Goal: Transaction & Acquisition: Purchase product/service

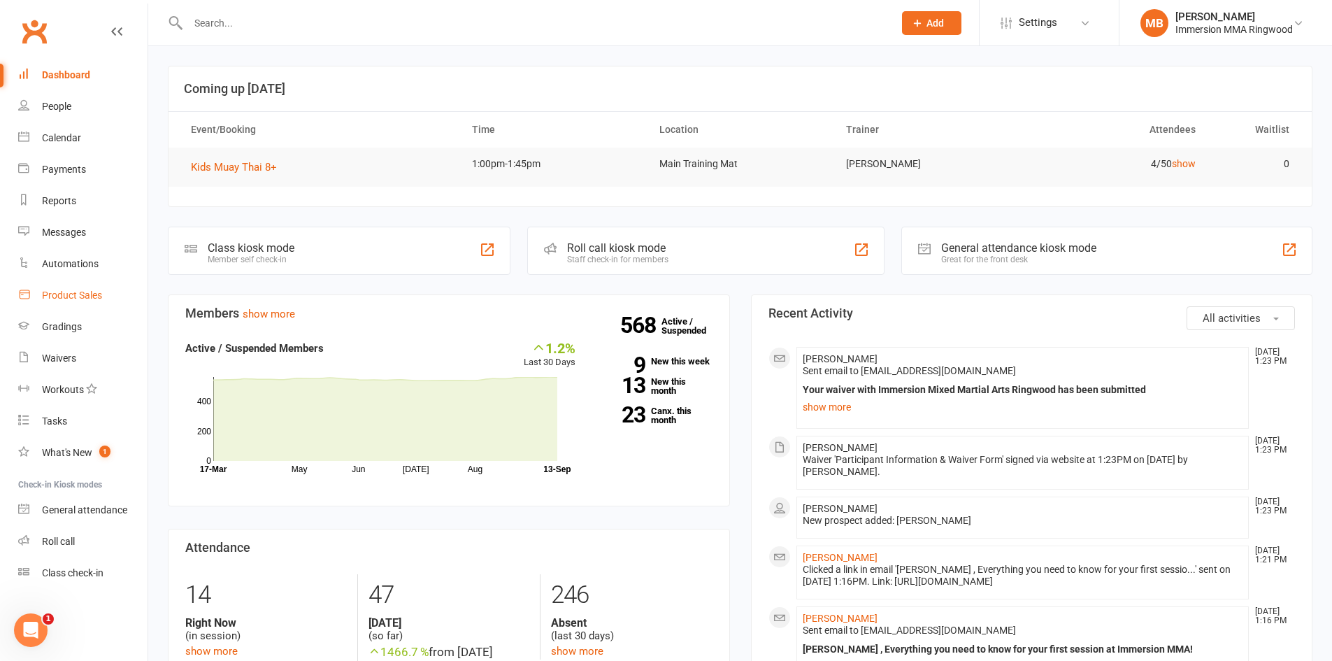
click at [86, 283] on link "Product Sales" at bounding box center [82, 295] width 129 height 31
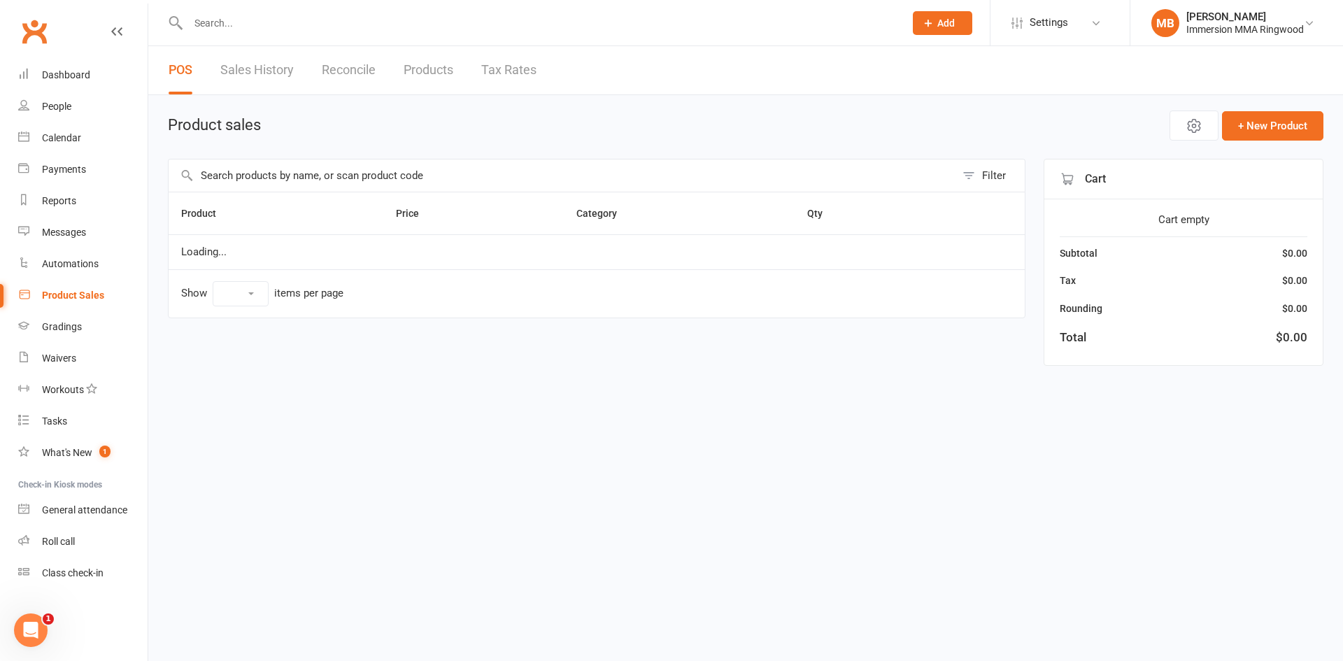
select select "10"
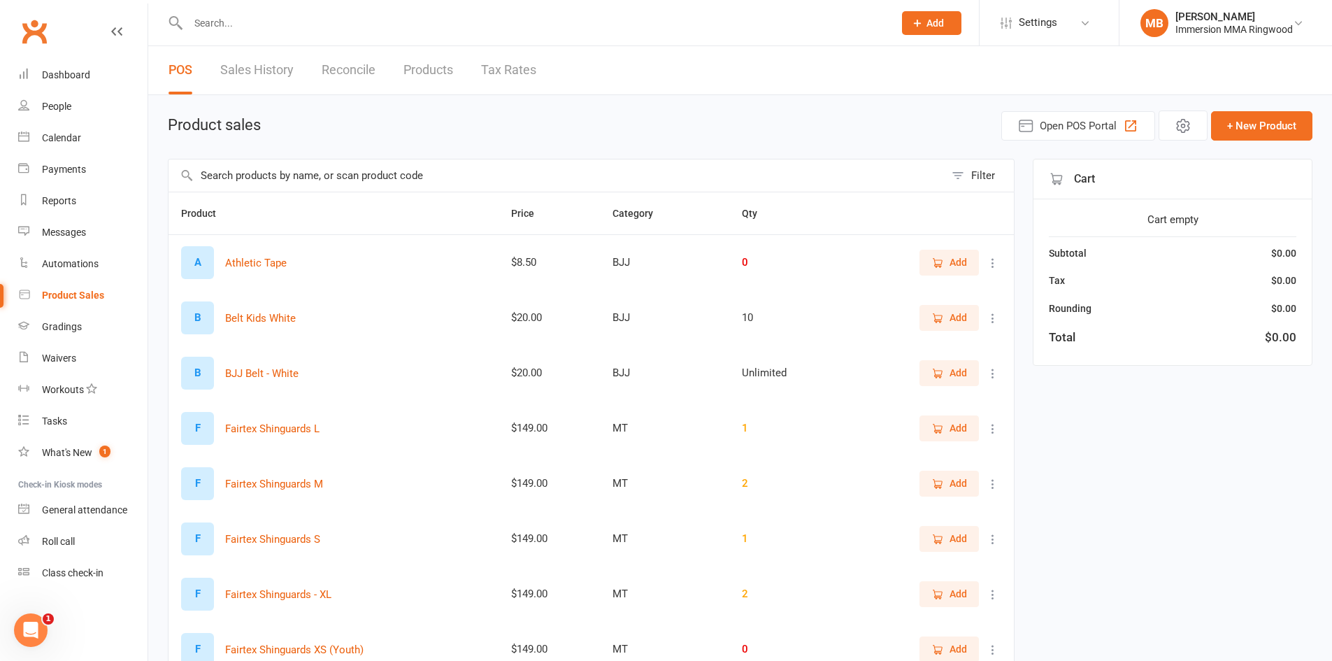
click at [347, 176] on input "text" at bounding box center [557, 175] width 776 height 32
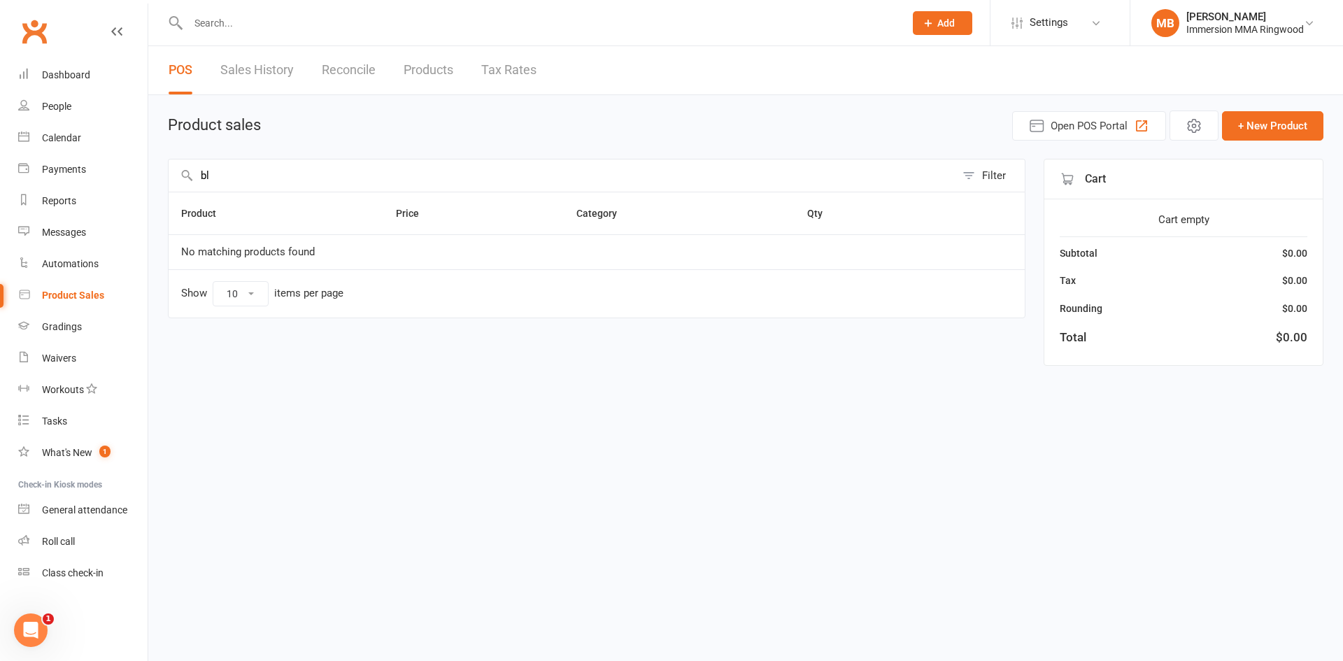
type input "b"
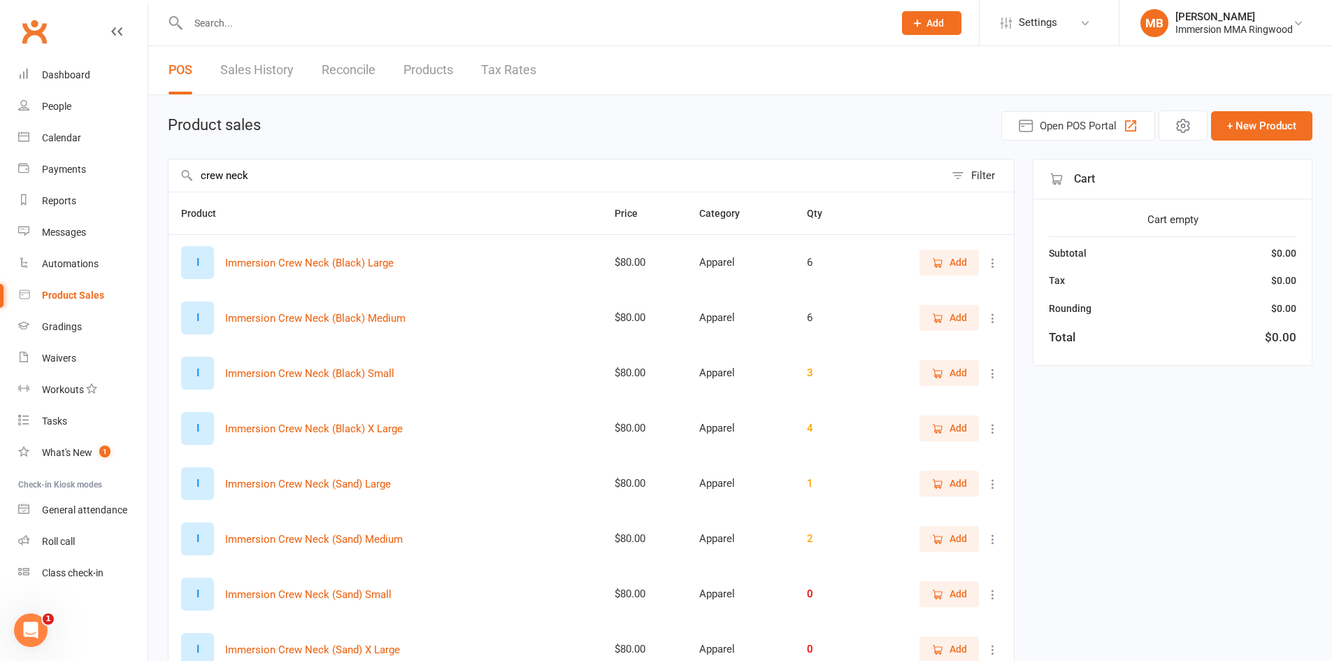
type input "crew neck"
click at [952, 266] on span "Add" at bounding box center [958, 262] width 17 height 15
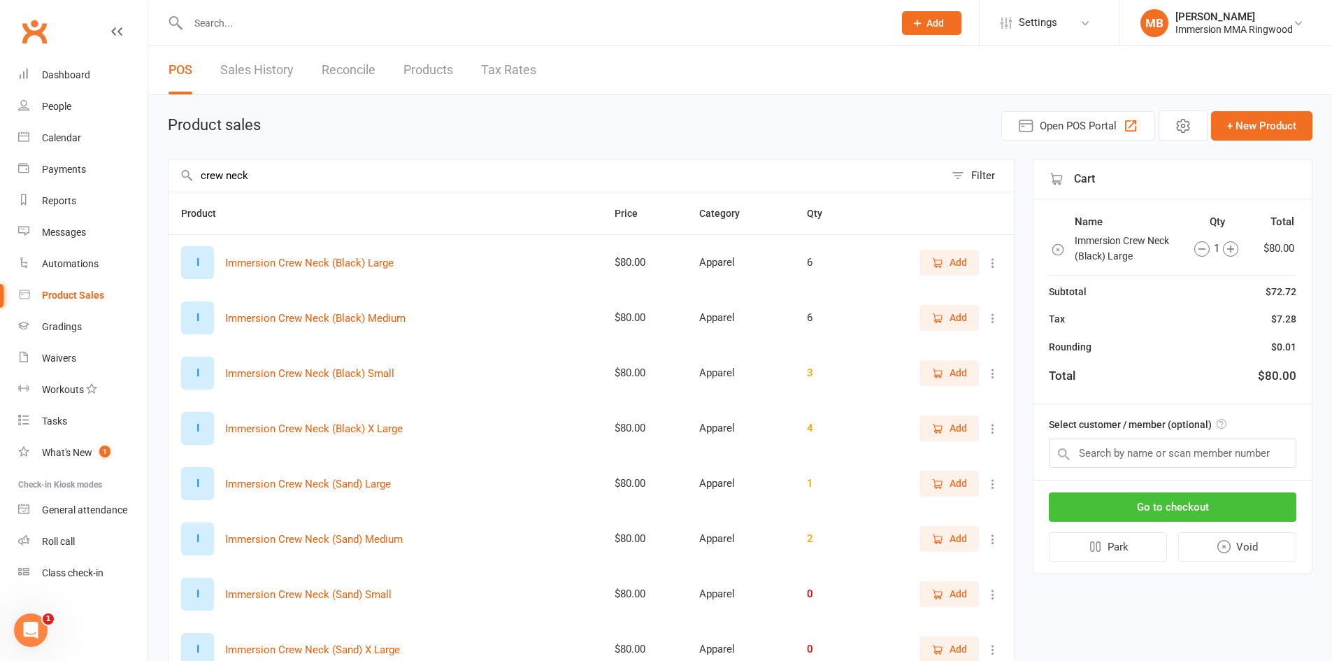
click at [1164, 498] on button "Go to checkout" at bounding box center [1173, 506] width 248 height 29
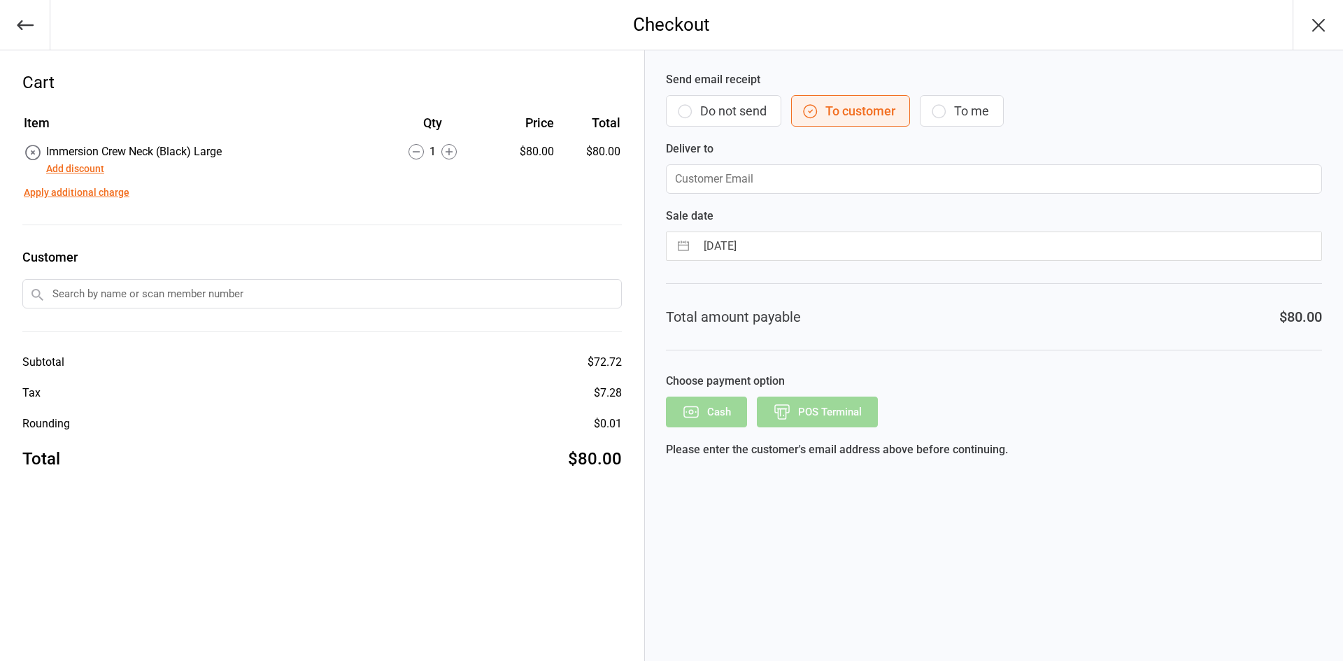
drag, startPoint x: 721, startPoint y: 113, endPoint x: 746, endPoint y: 115, distance: 25.3
click at [725, 113] on button "Do not send" at bounding box center [723, 110] width 115 height 31
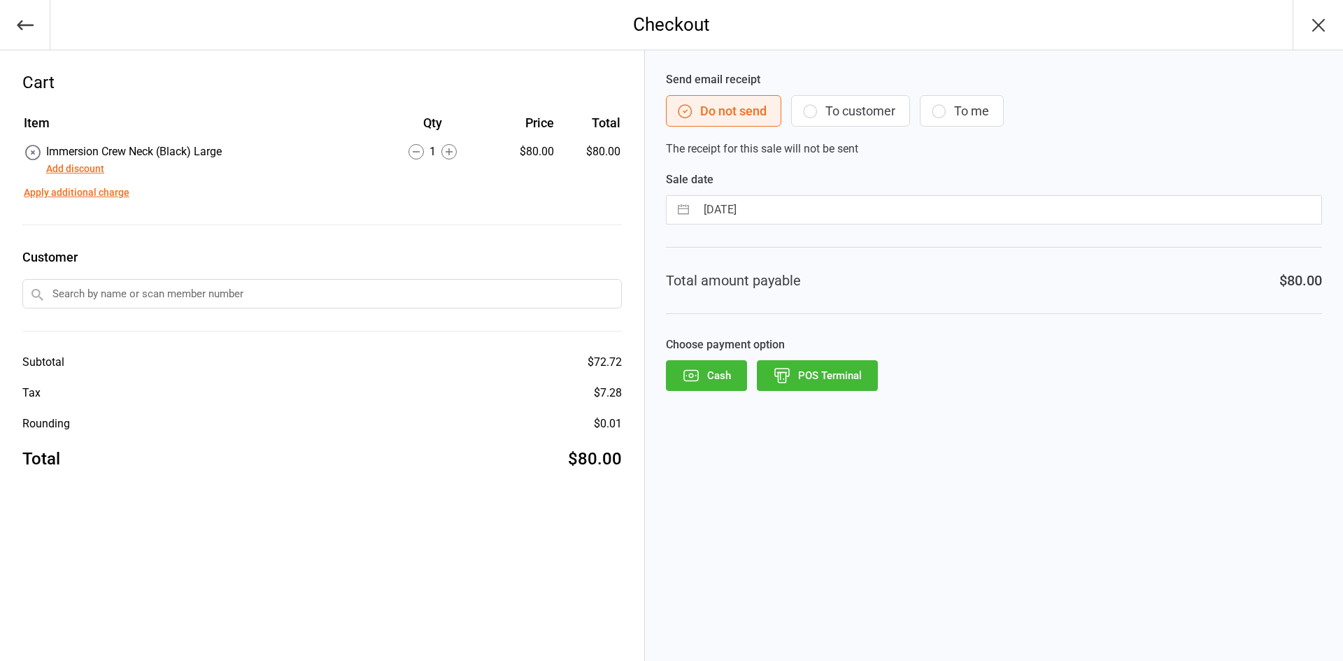
drag, startPoint x: 822, startPoint y: 406, endPoint x: 835, endPoint y: 398, distance: 15.4
click at [824, 405] on div "Send email receipt Do not send To customer To me The receipt for this sale will…" at bounding box center [994, 355] width 698 height 611
click at [842, 382] on button "POS Terminal" at bounding box center [817, 375] width 121 height 31
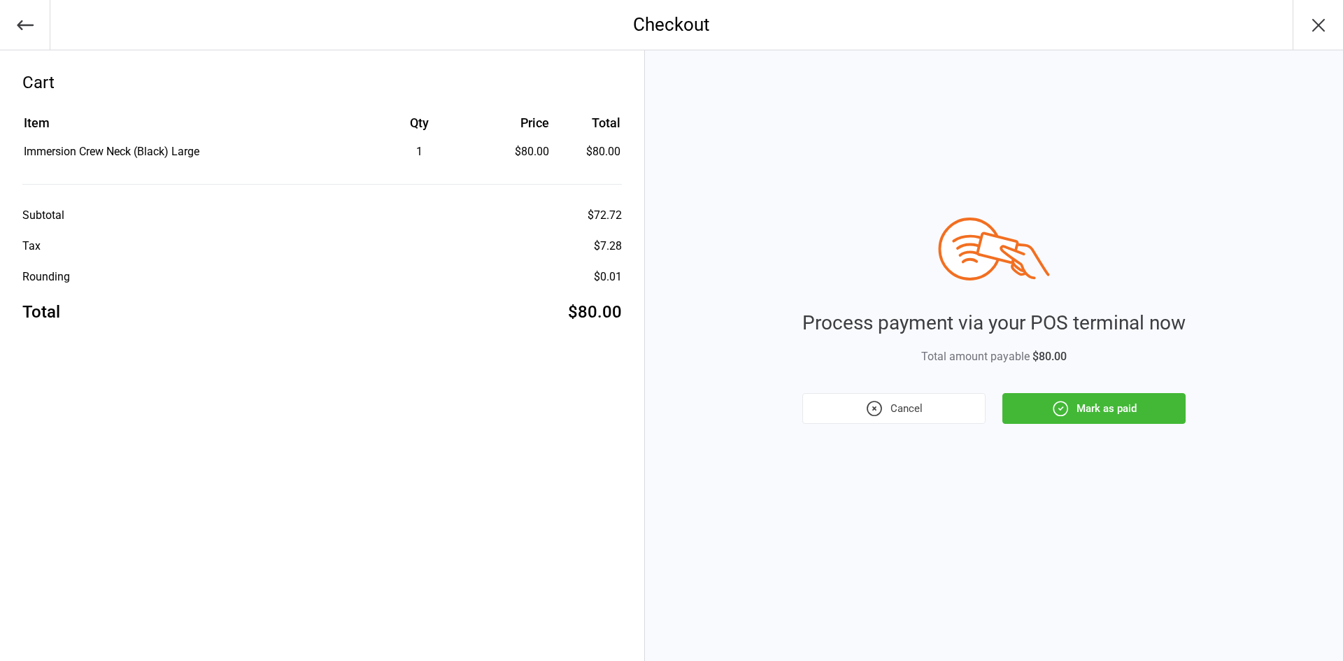
click at [1097, 410] on button "Mark as paid" at bounding box center [1093, 408] width 183 height 31
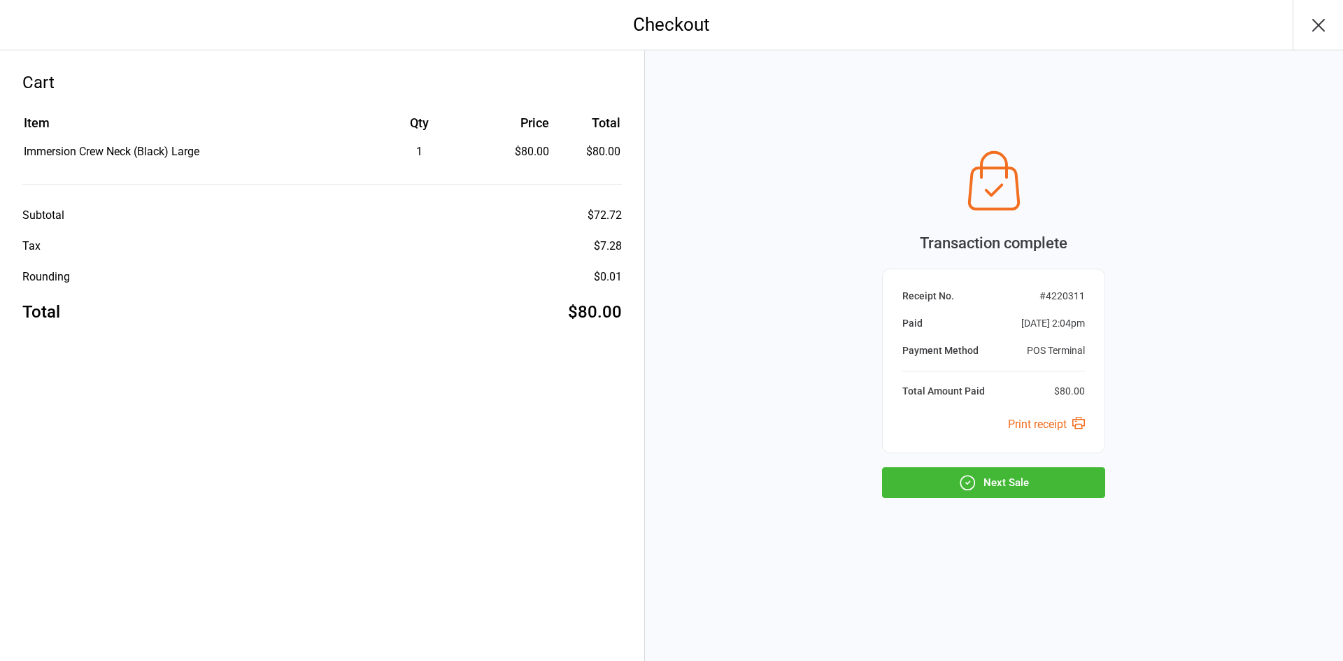
click at [1327, 30] on icon "button" at bounding box center [1318, 25] width 22 height 22
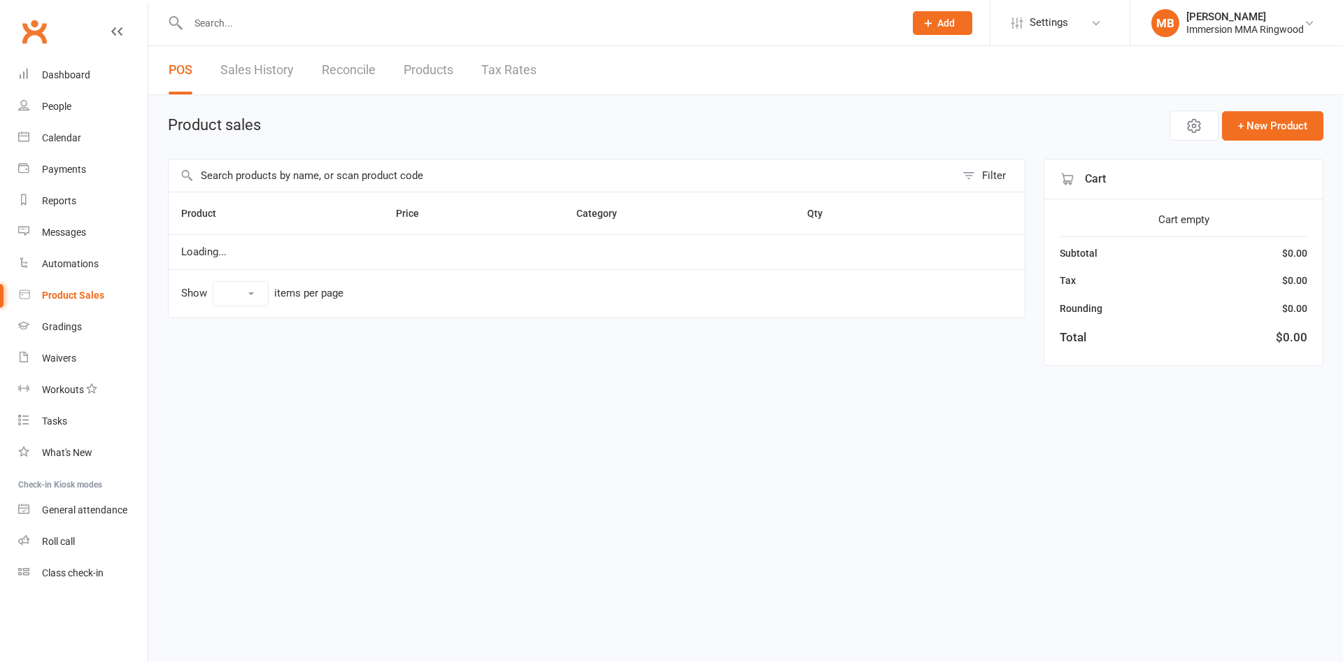
select select "10"
